Goal: Task Accomplishment & Management: Manage account settings

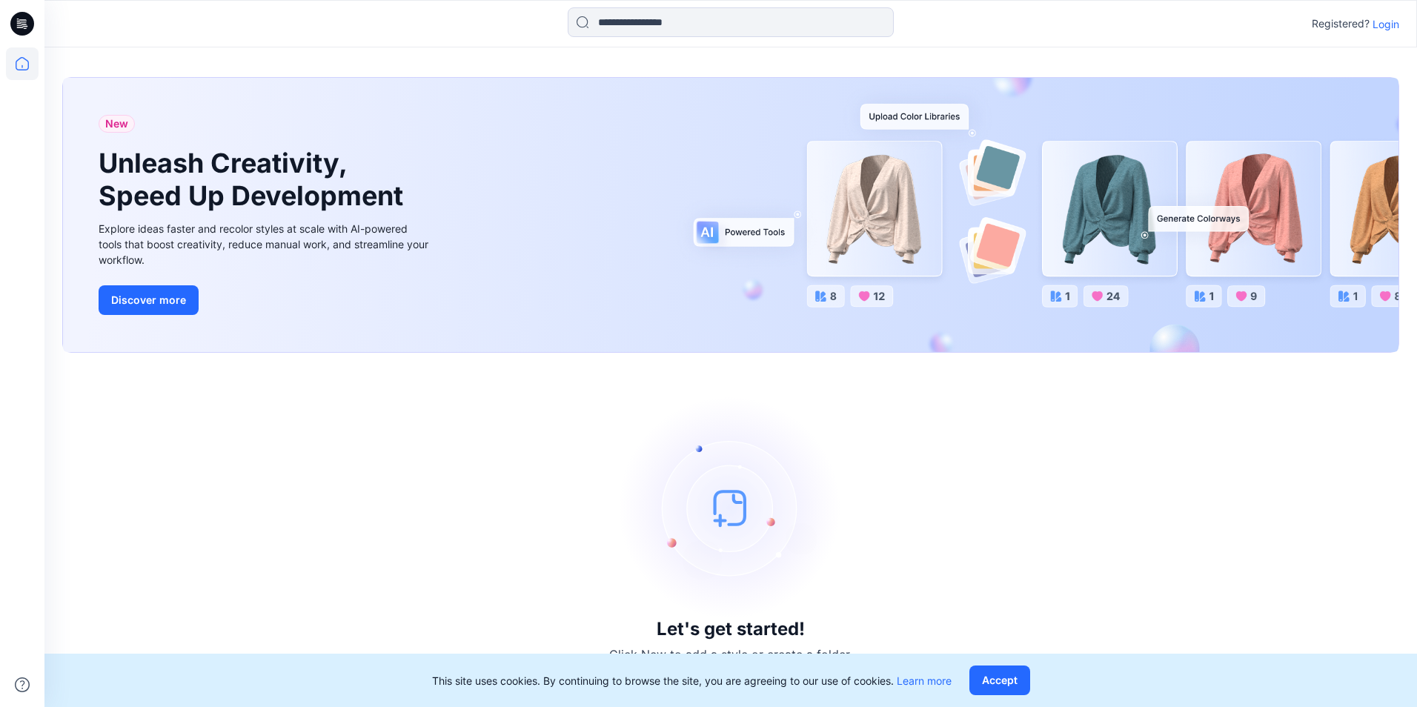
click at [1386, 23] on p "Login" at bounding box center [1385, 24] width 27 height 16
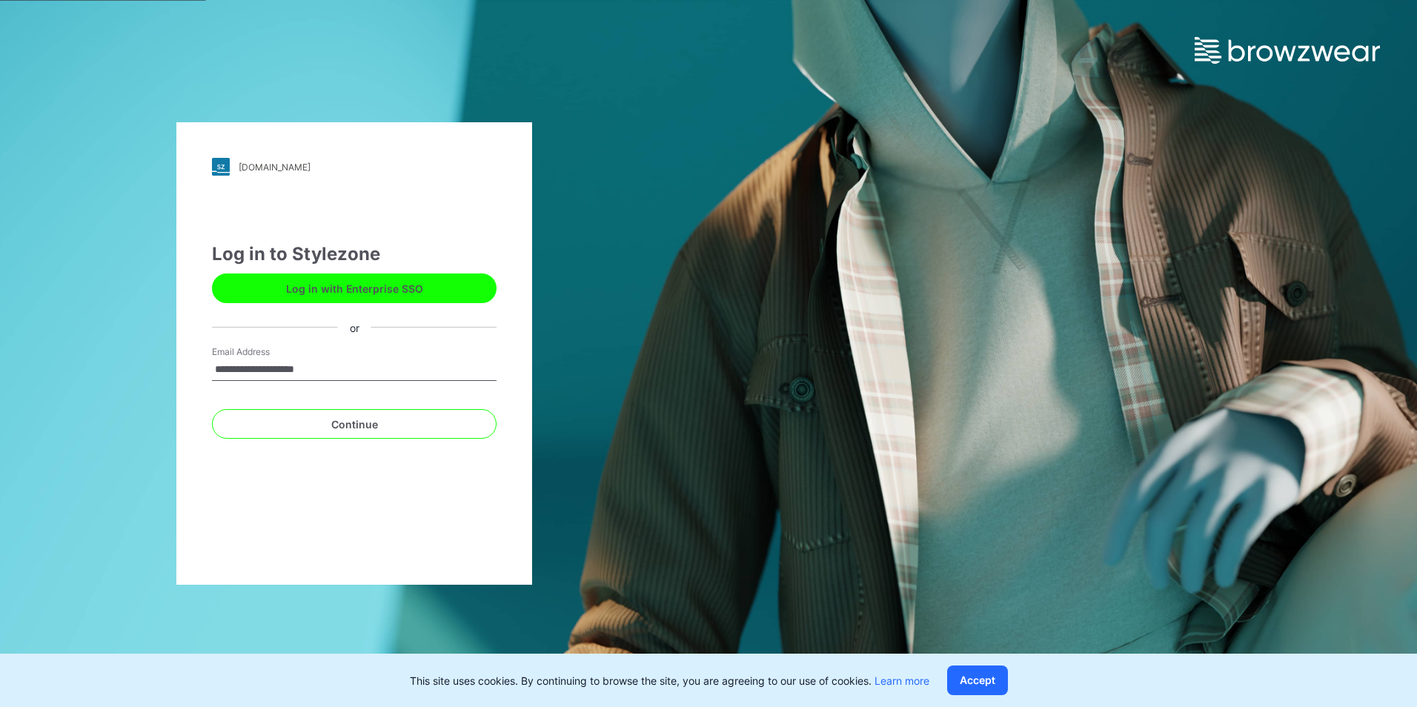
type input "**********"
click at [212, 409] on button "Continue" at bounding box center [354, 424] width 285 height 30
